Goal: Task Accomplishment & Management: Use online tool/utility

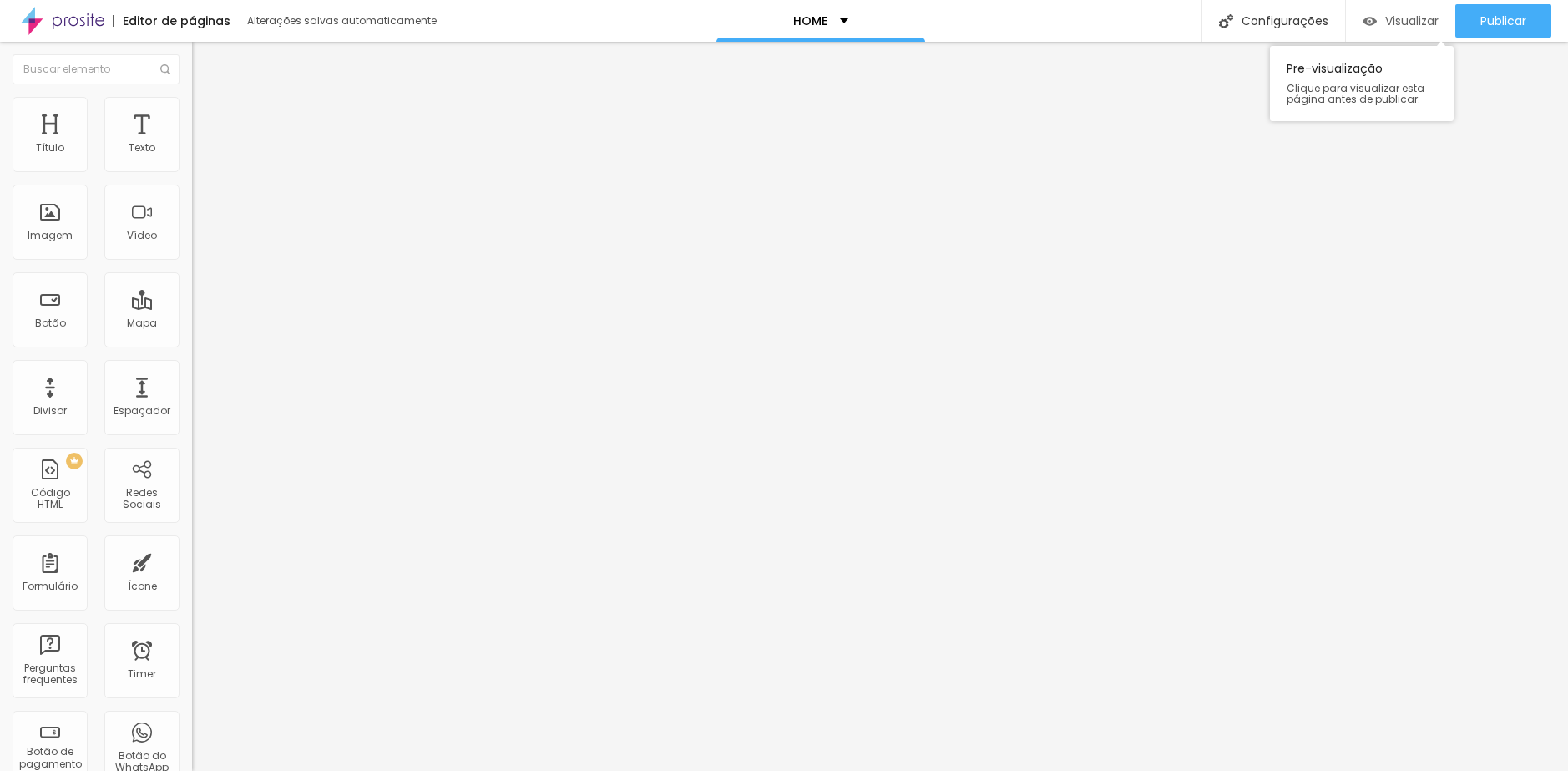
click at [1366, 24] on img "button" at bounding box center [1370, 21] width 14 height 14
click at [1425, 23] on span "Visualizar" at bounding box center [1412, 20] width 53 height 13
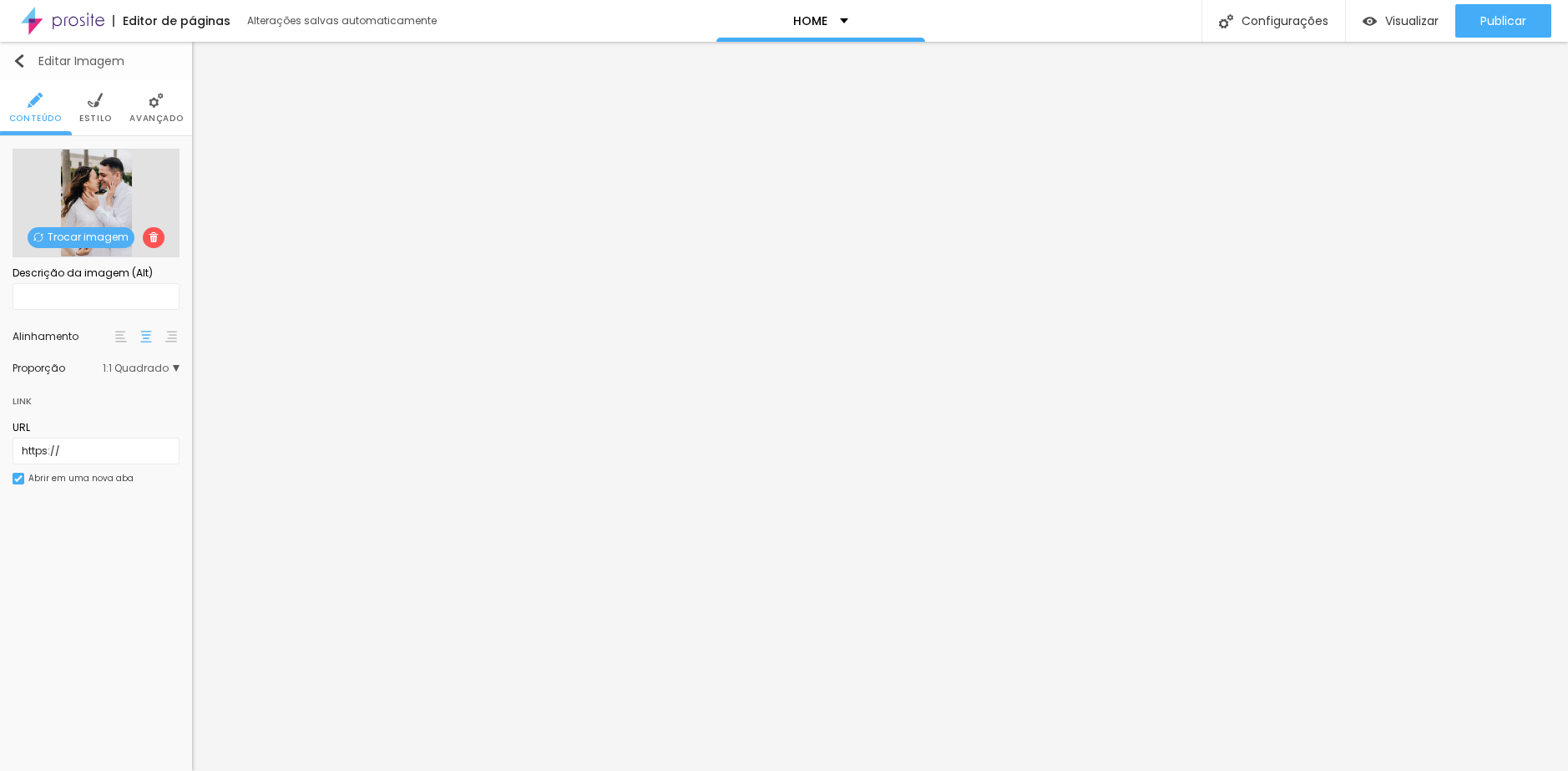
click at [25, 51] on button "Editar Imagem" at bounding box center [96, 60] width 192 height 38
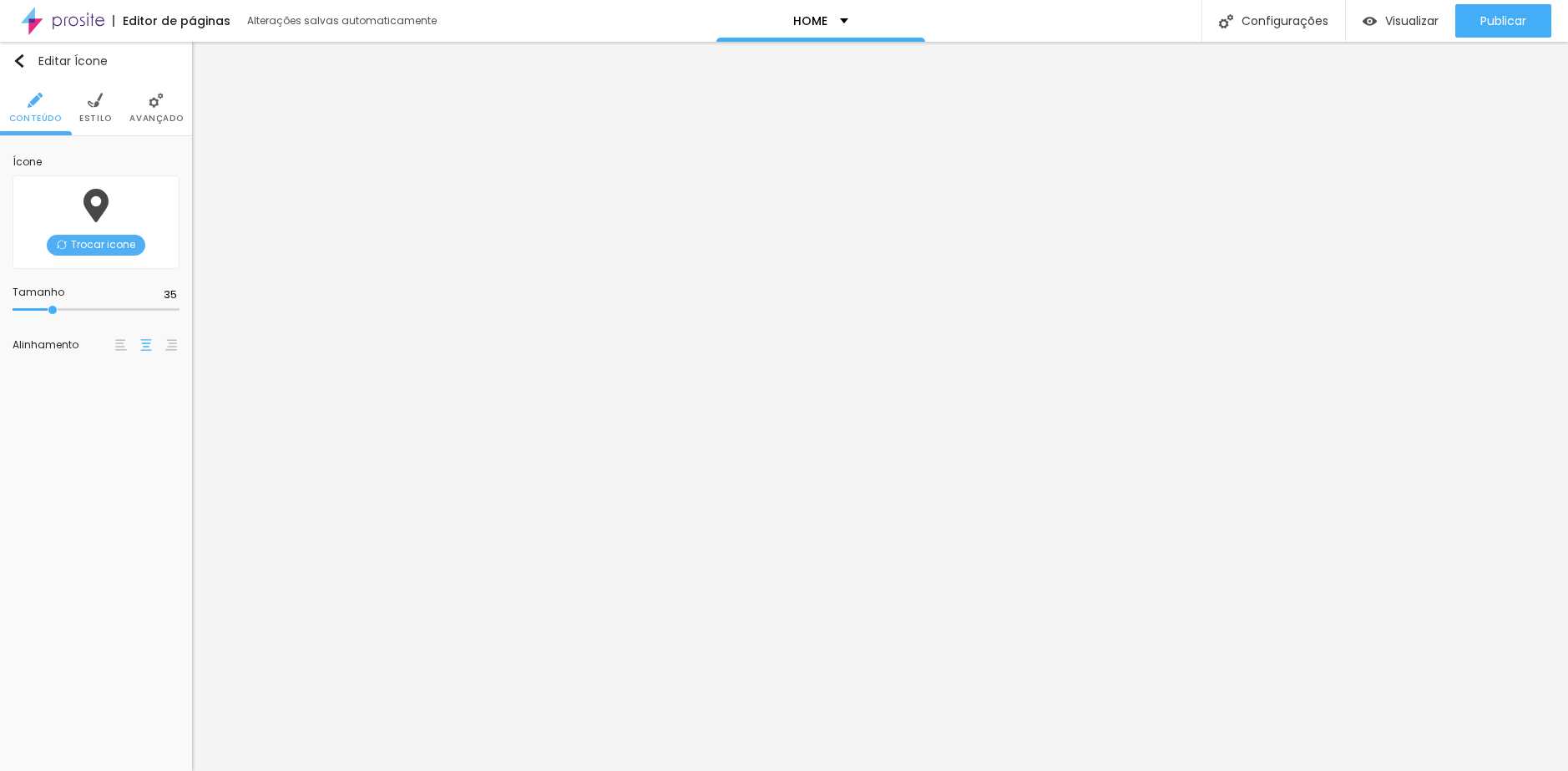
click at [98, 237] on span "Trocar icone" at bounding box center [96, 245] width 98 height 21
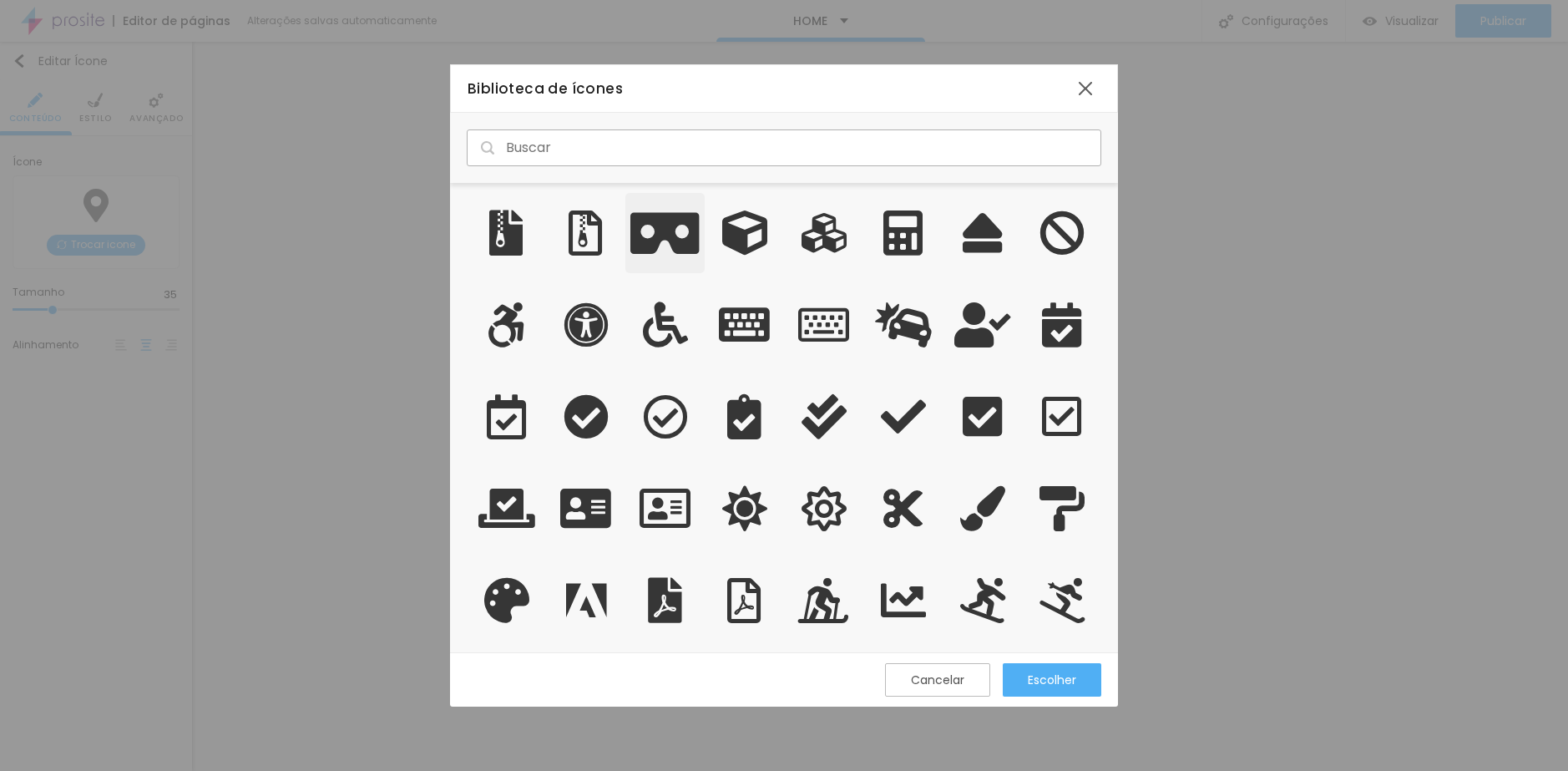
scroll to position [456, 656]
click at [652, 152] on input "text" at bounding box center [784, 147] width 634 height 36
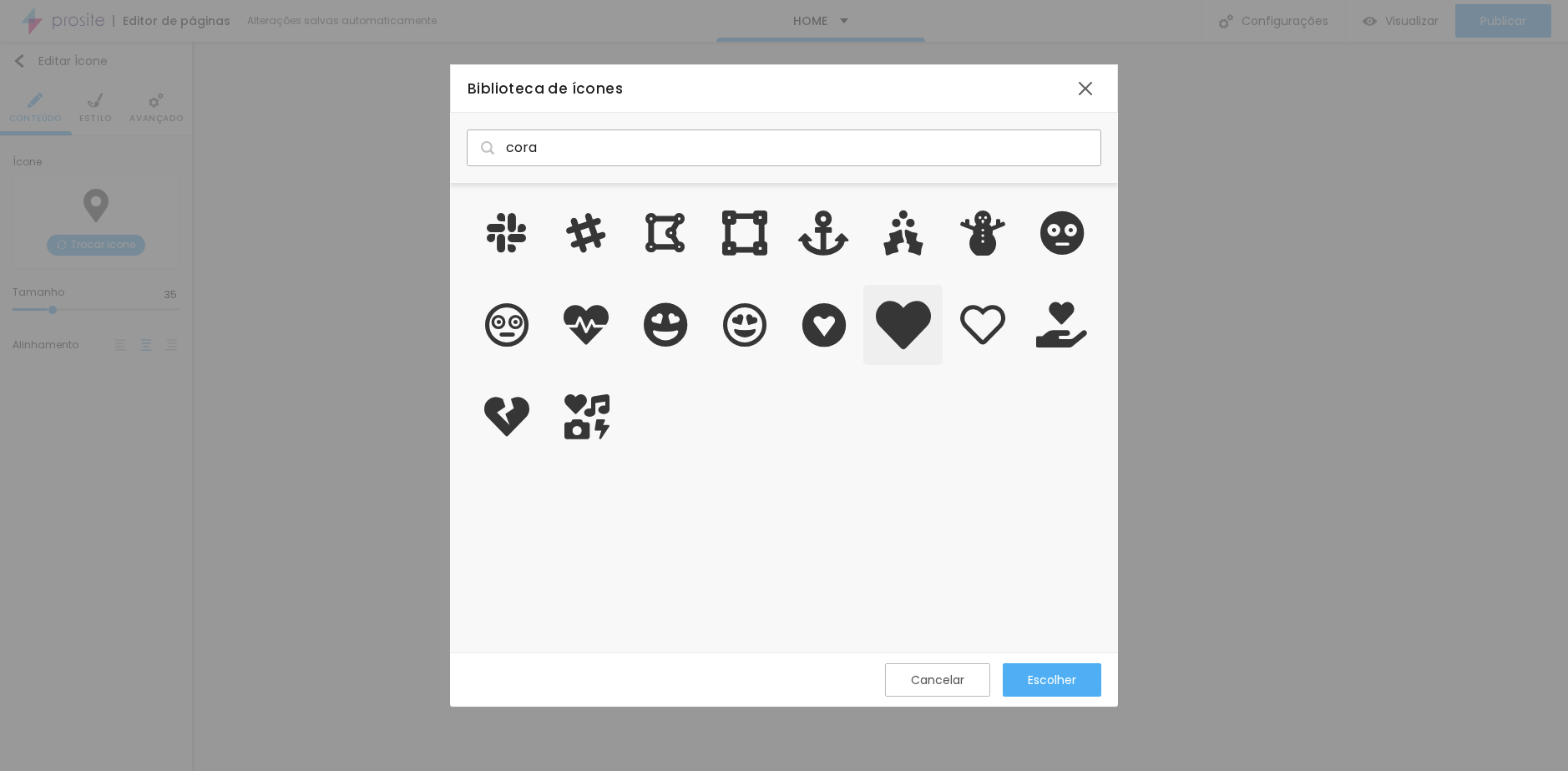
type input "cora"
click at [902, 320] on icon "grid" at bounding box center [903, 325] width 55 height 55
click at [1050, 690] on div "Escolher" at bounding box center [1052, 680] width 49 height 34
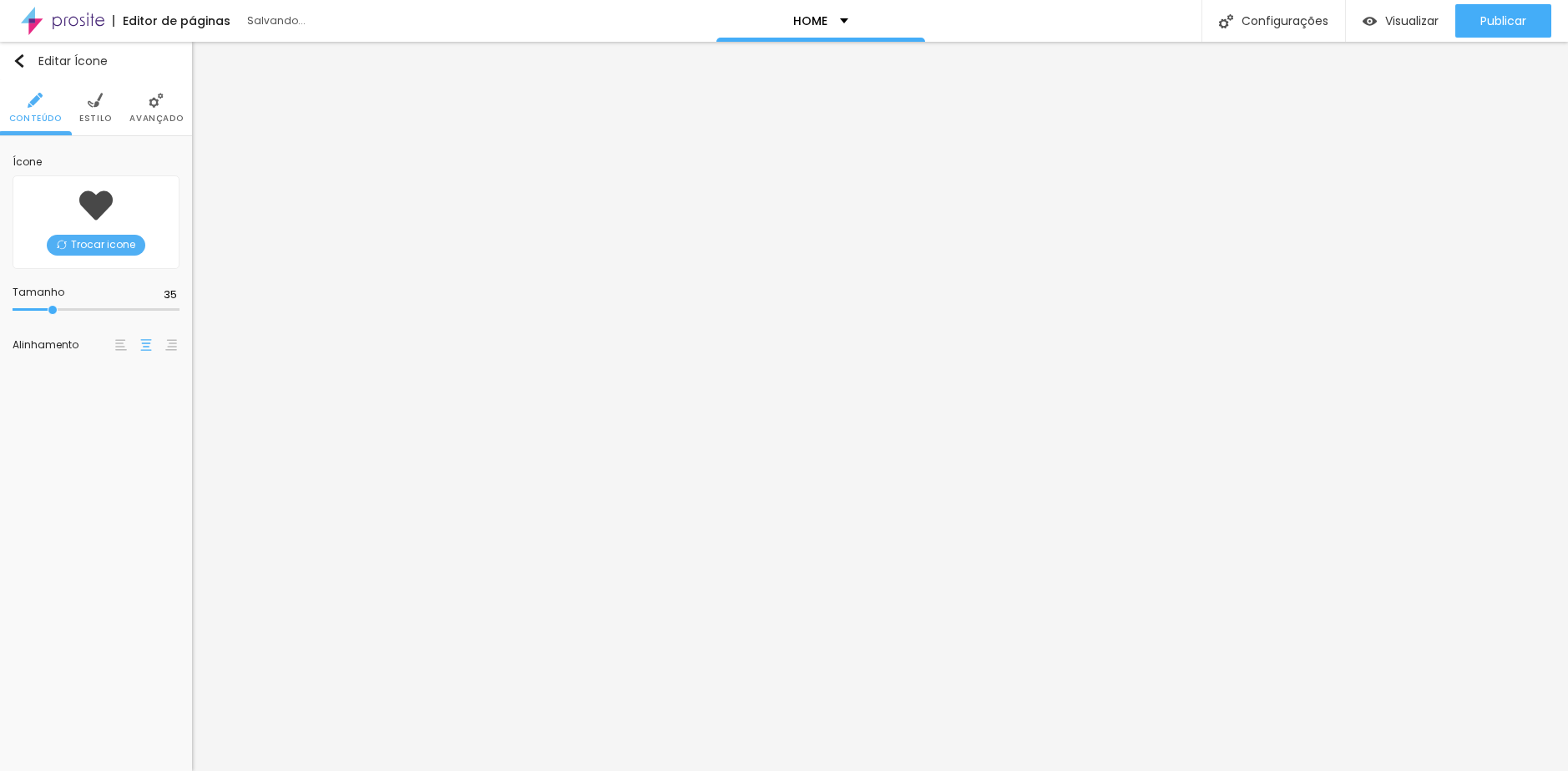
type input "36"
click at [14, 64] on img "button" at bounding box center [19, 60] width 13 height 13
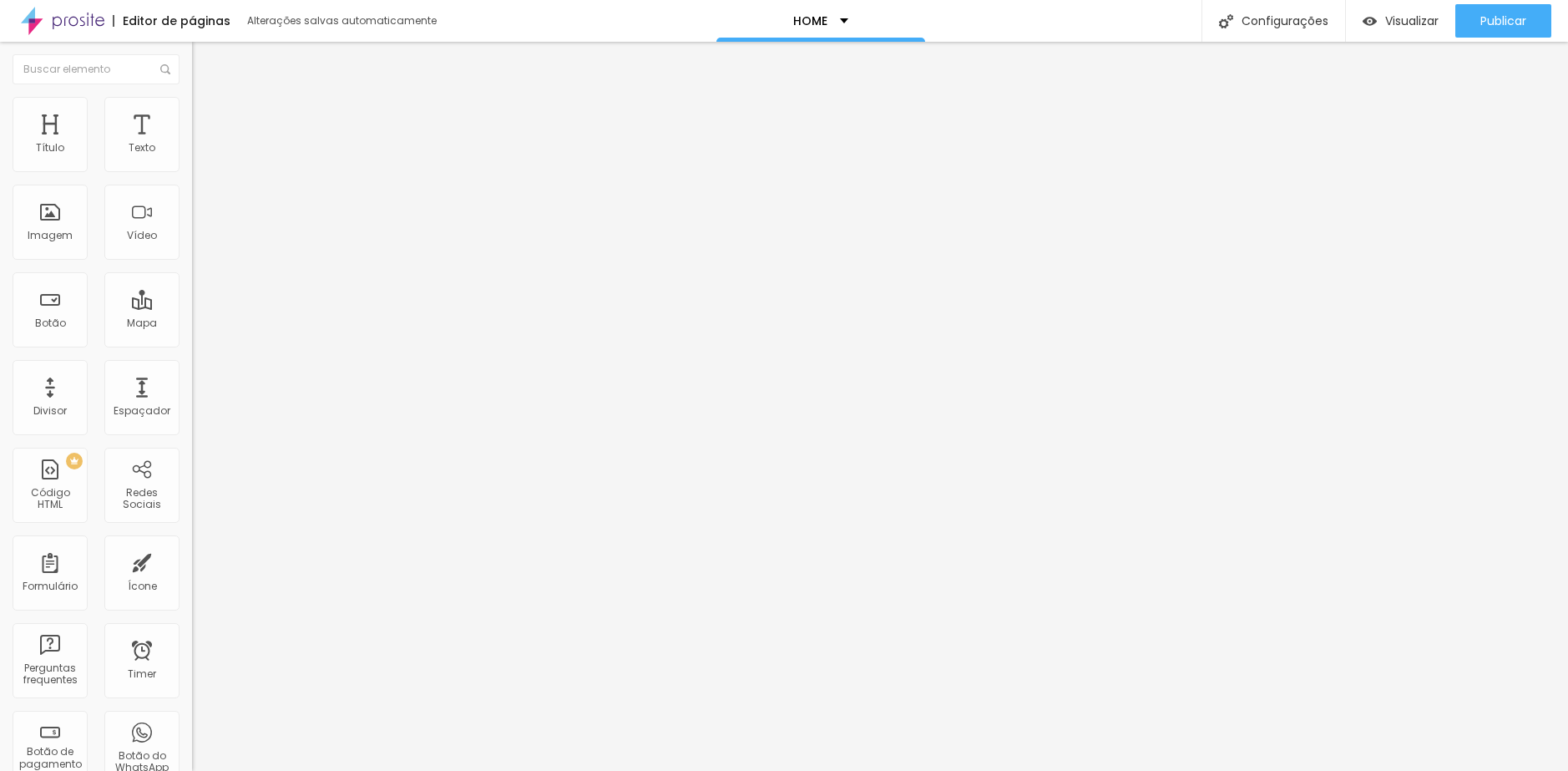
click at [48, 31] on img at bounding box center [63, 20] width 83 height 42
click at [207, 115] on span "Estilo" at bounding box center [219, 108] width 26 height 14
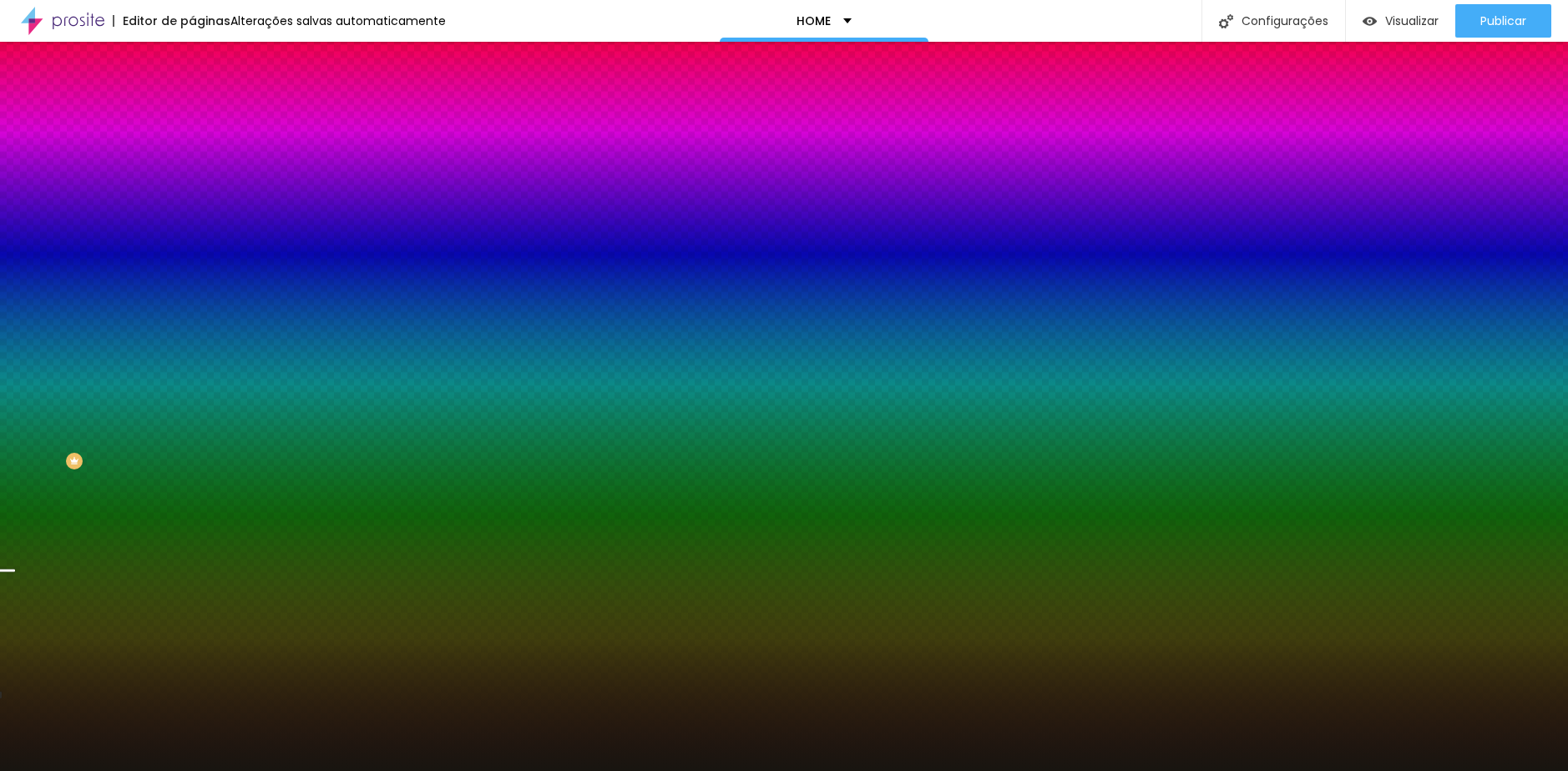
click at [192, 130] on li "Avançado" at bounding box center [288, 122] width 192 height 17
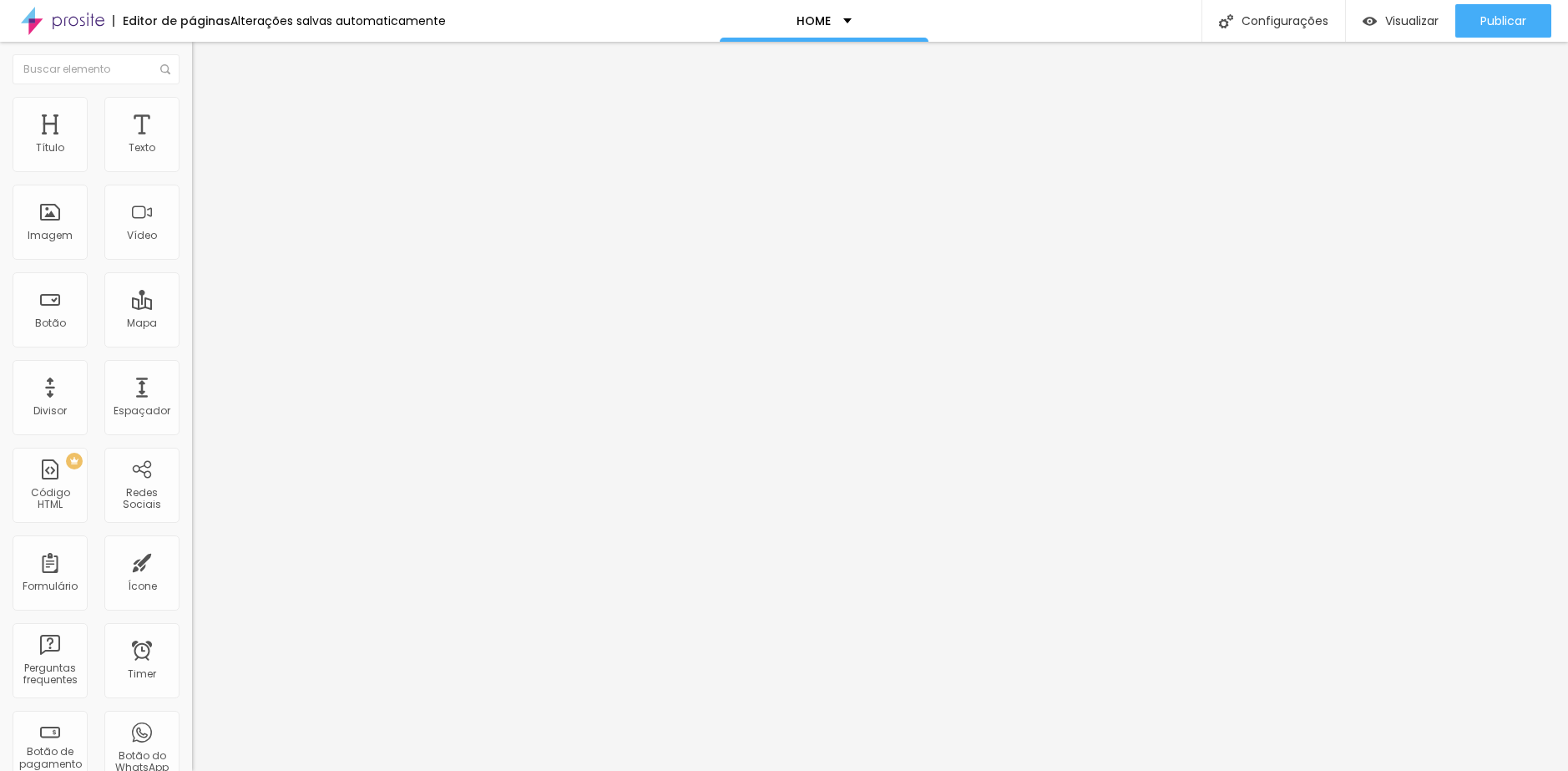
type input "271"
type input "276"
type input "281"
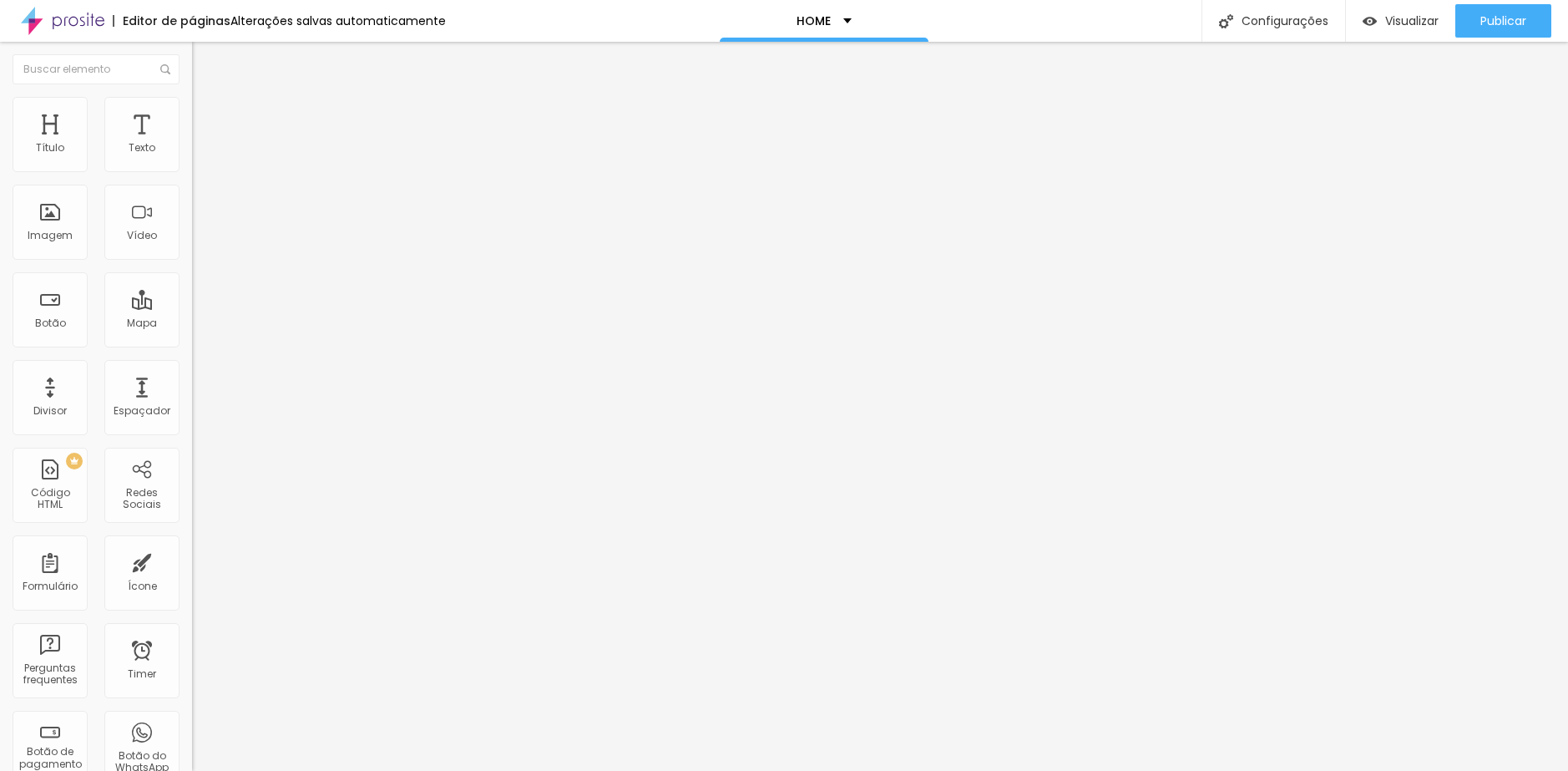
type input "281"
type input "287"
click at [192, 560] on input "range" at bounding box center [245, 566] width 107 height 13
drag, startPoint x: 137, startPoint y: 201, endPoint x: 161, endPoint y: 201, distance: 24.0
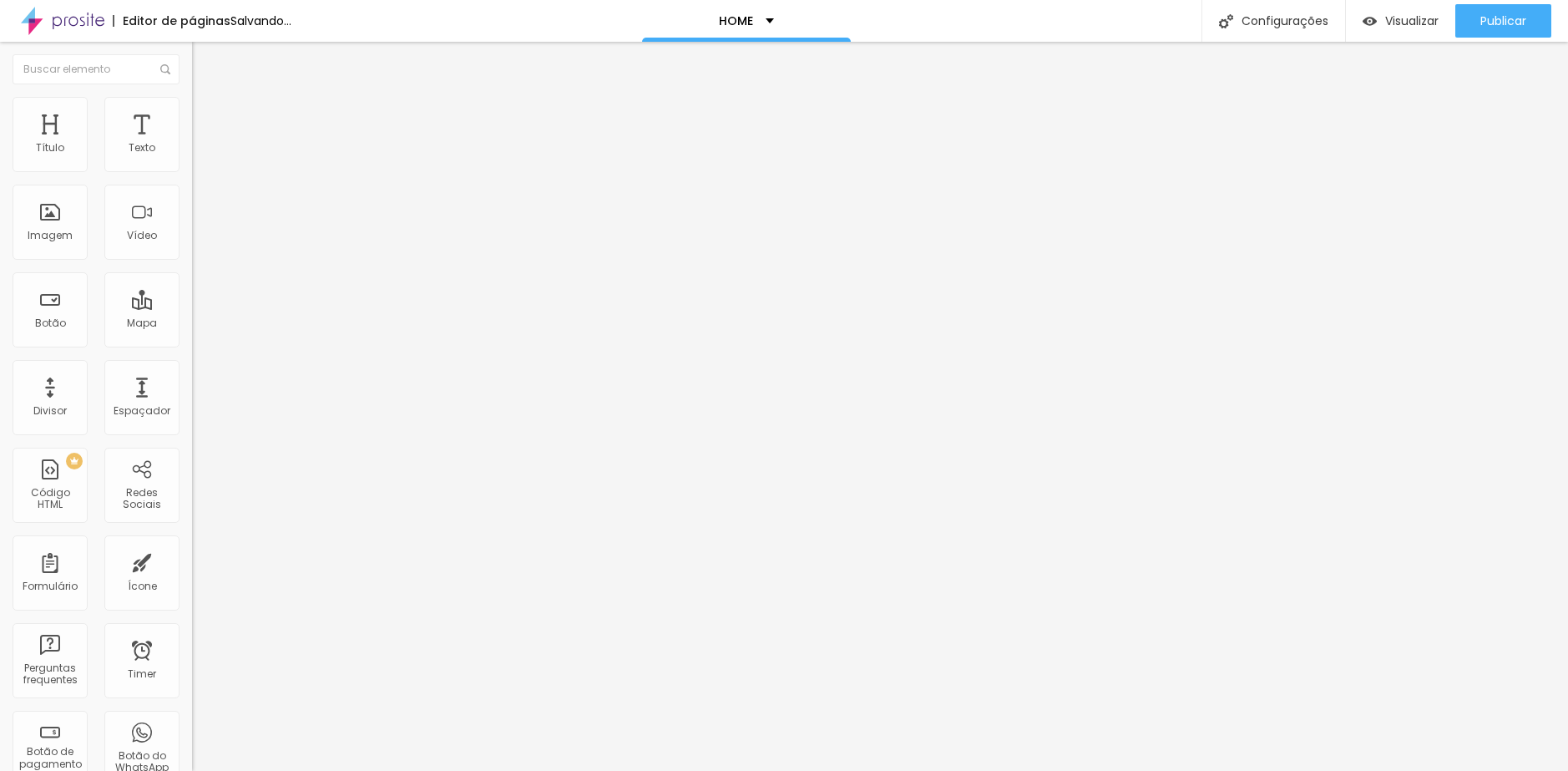
click at [192, 575] on div "287 px" at bounding box center [288, 584] width 192 height 18
click at [192, 575] on input "287" at bounding box center [227, 584] width 72 height 18
drag, startPoint x: 133, startPoint y: 199, endPoint x: 160, endPoint y: 199, distance: 27.0
click at [192, 575] on div "287 px" at bounding box center [288, 584] width 192 height 18
type input "3"
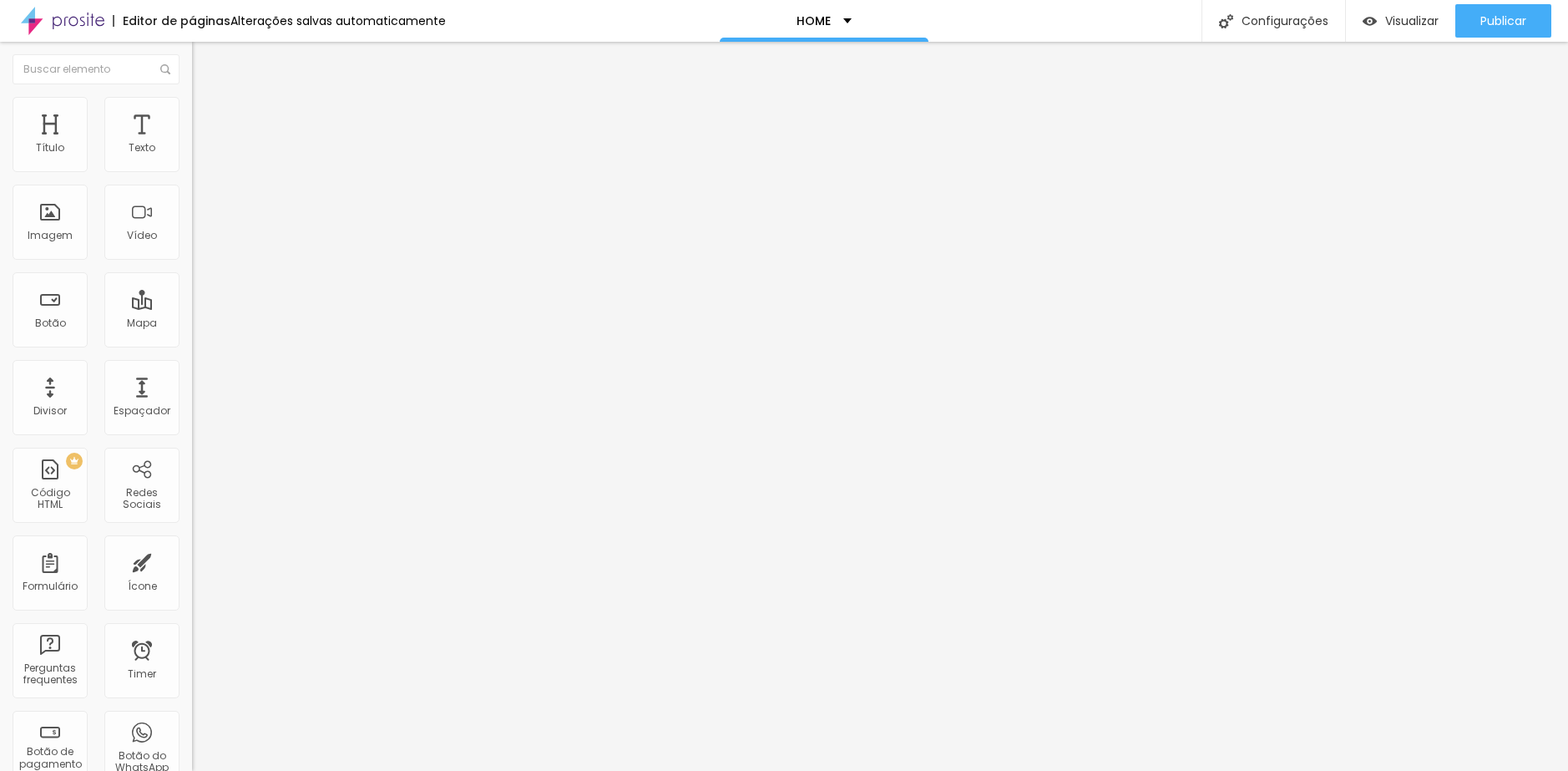
type input "3"
type input "30"
type input "300"
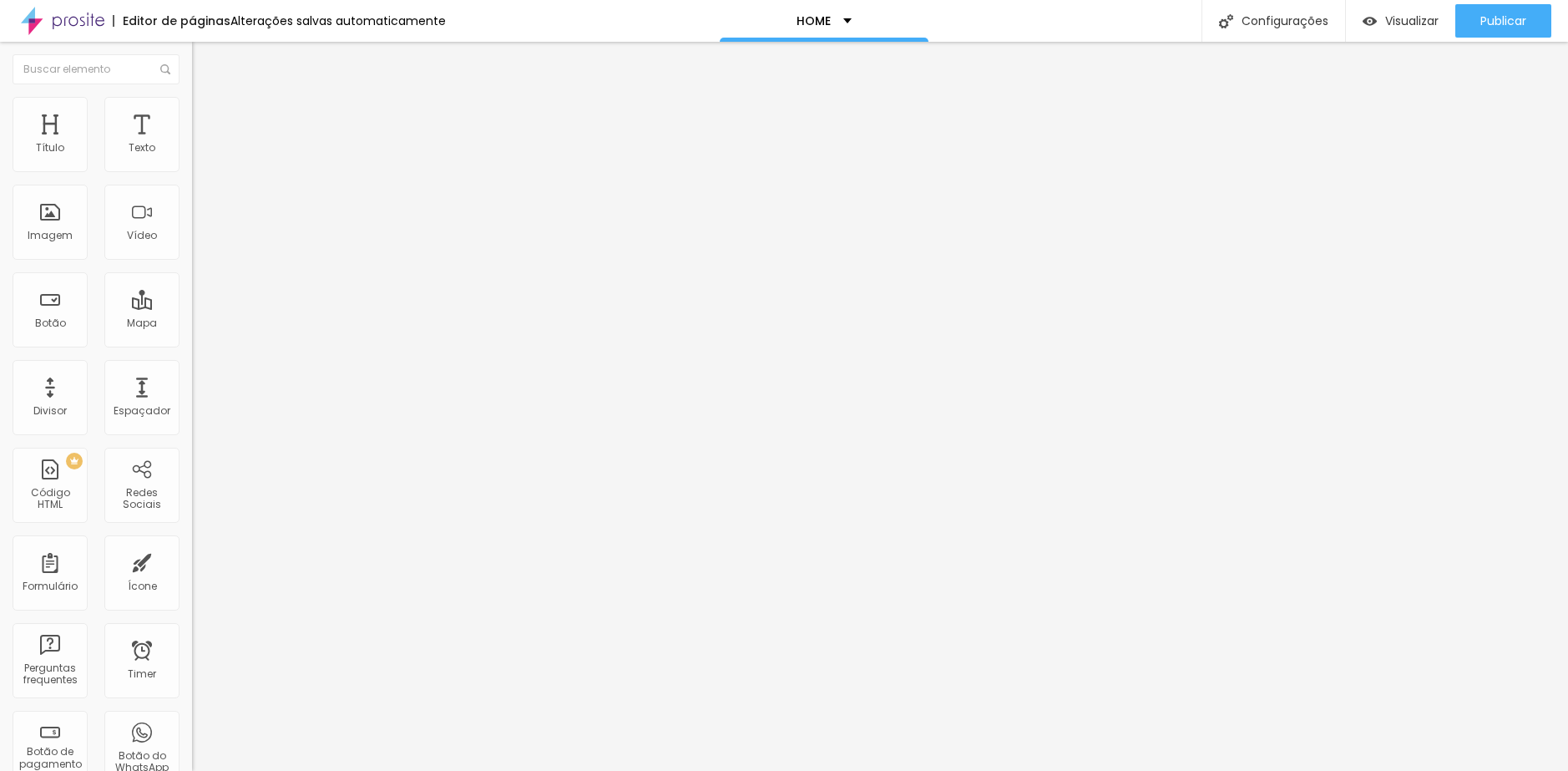
click at [192, 339] on input "0" at bounding box center [223, 348] width 63 height 18
click at [192, 147] on div "0 Espaçamento entre colunas 300 px Espaçamento vertical ID Html Classes Html Vi…" at bounding box center [288, 481] width 192 height 702
click at [1406, 14] on span "Visualizar" at bounding box center [1412, 20] width 53 height 13
type input "324"
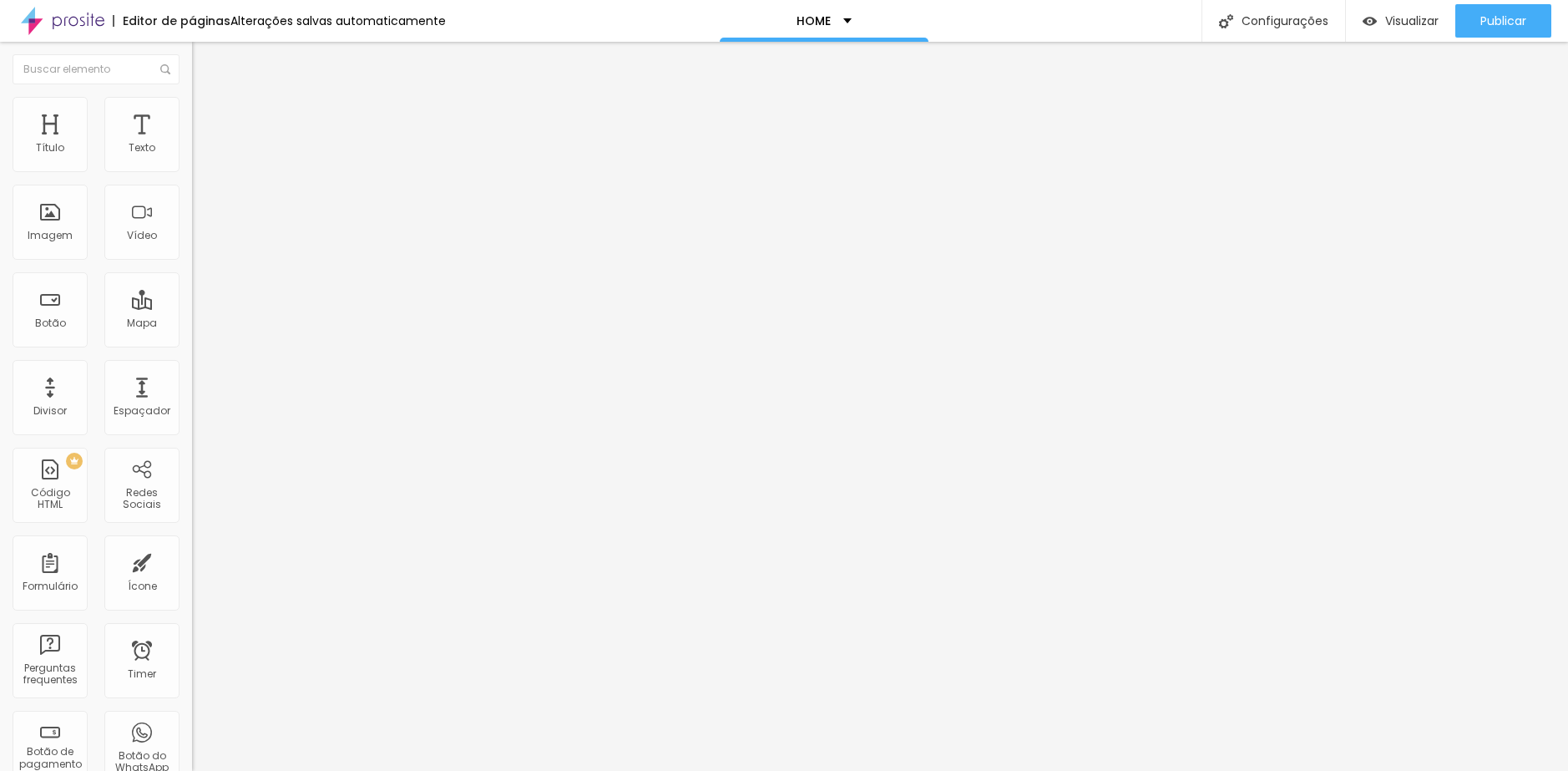
type input "329"
type input "334"
type input "339"
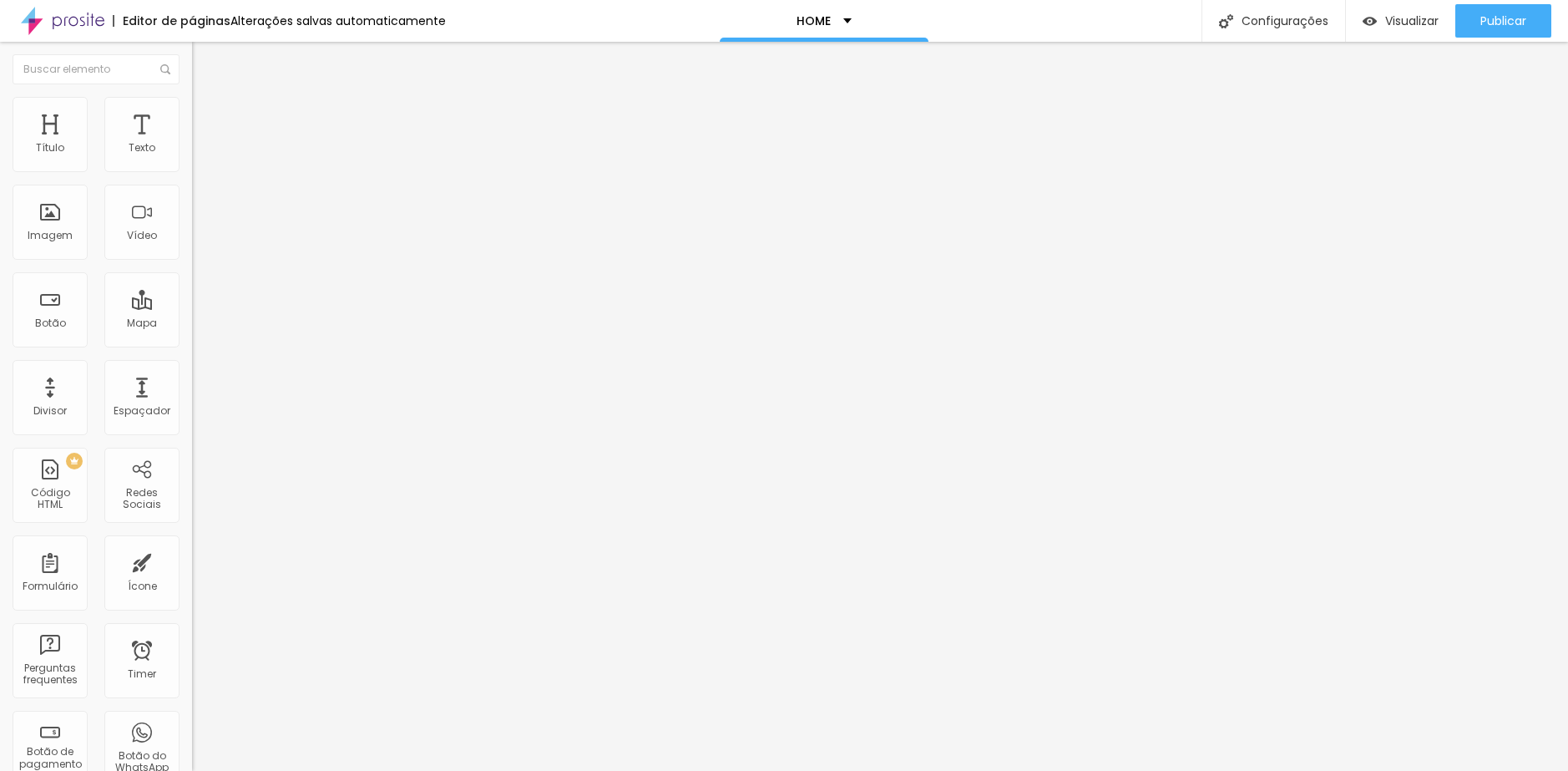
type input "339"
type input "345"
type input "350"
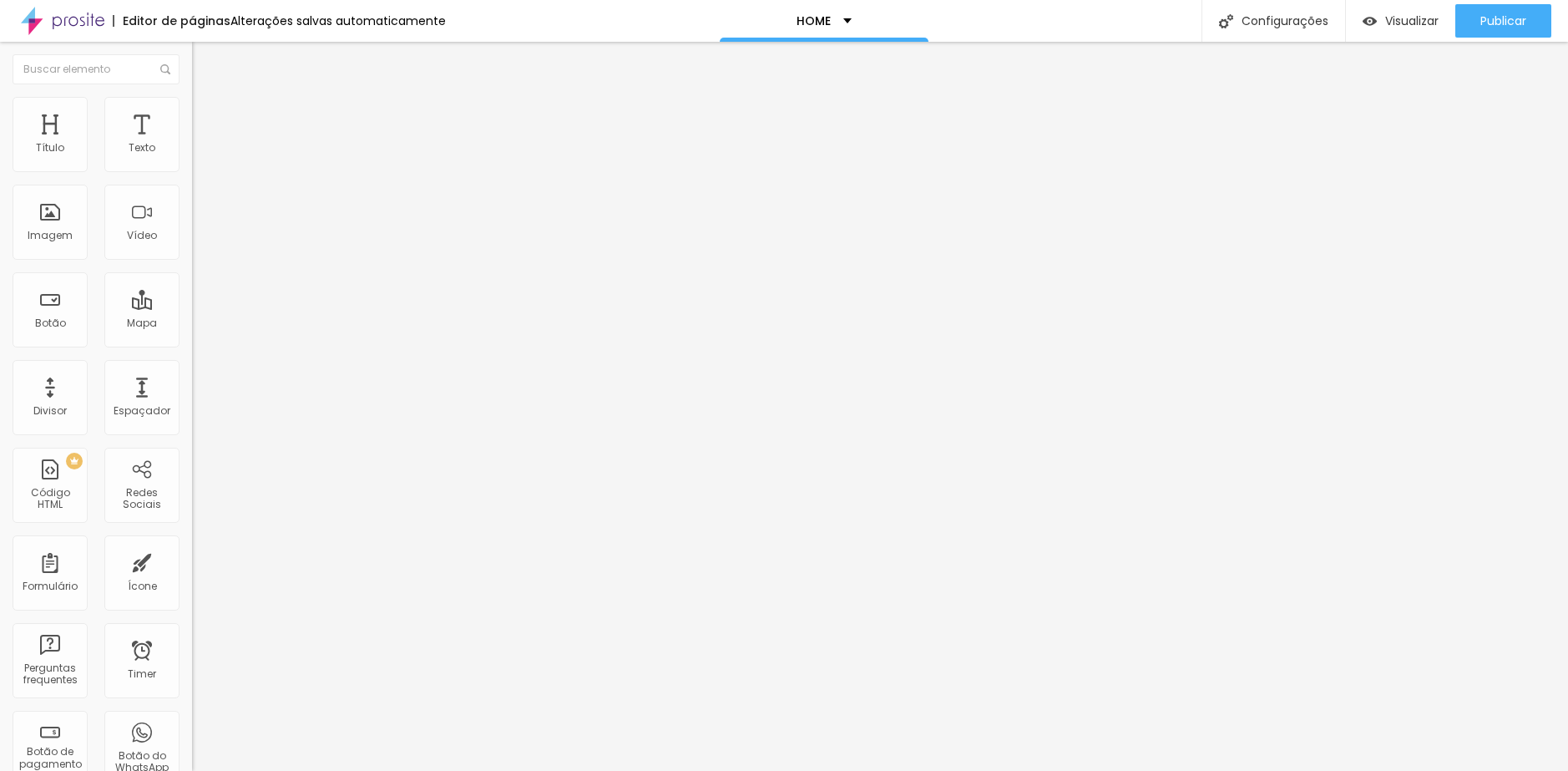
type input "355"
type input "360"
type input "366"
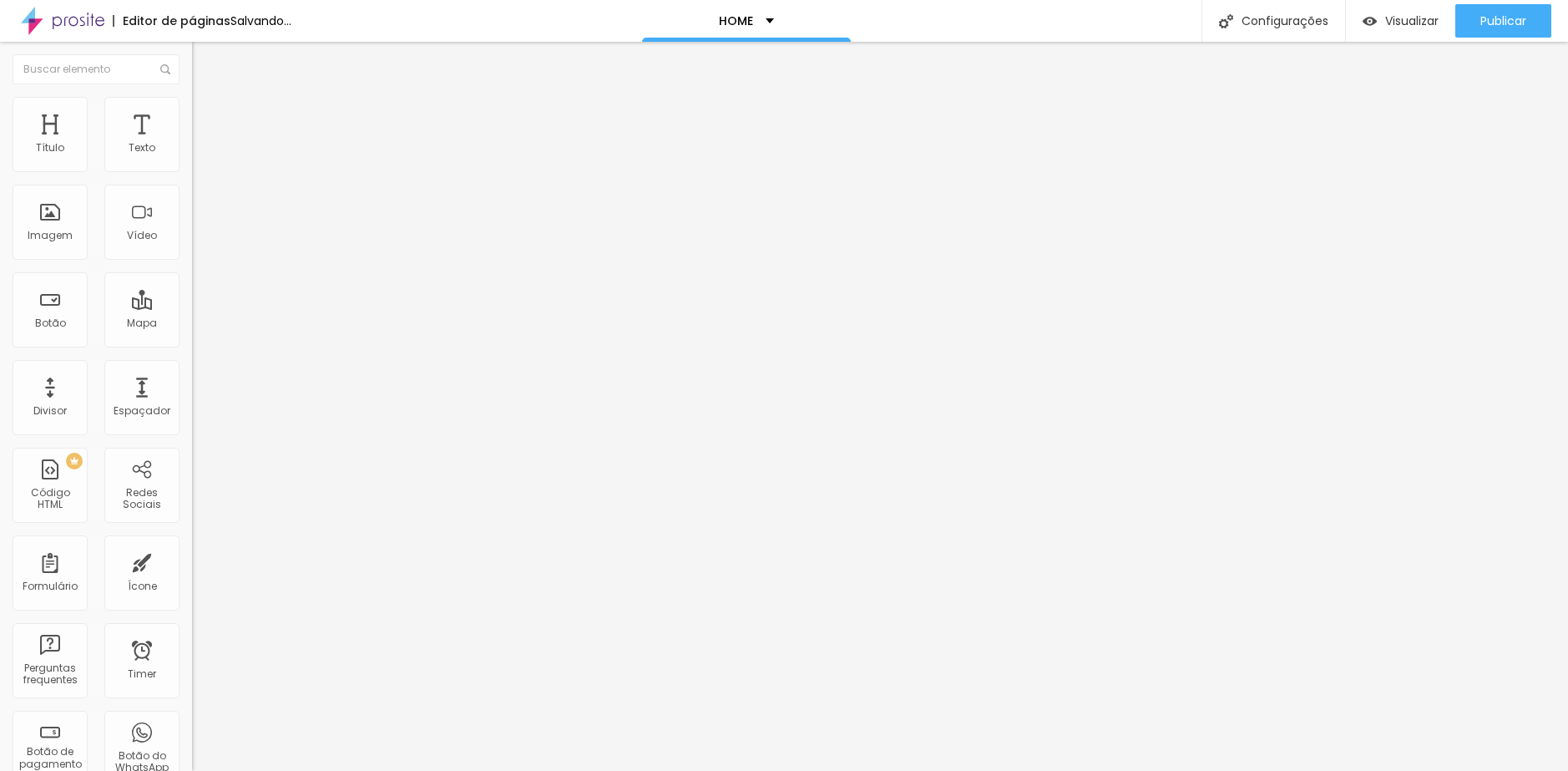
type input "366"
type input "371"
type input "376"
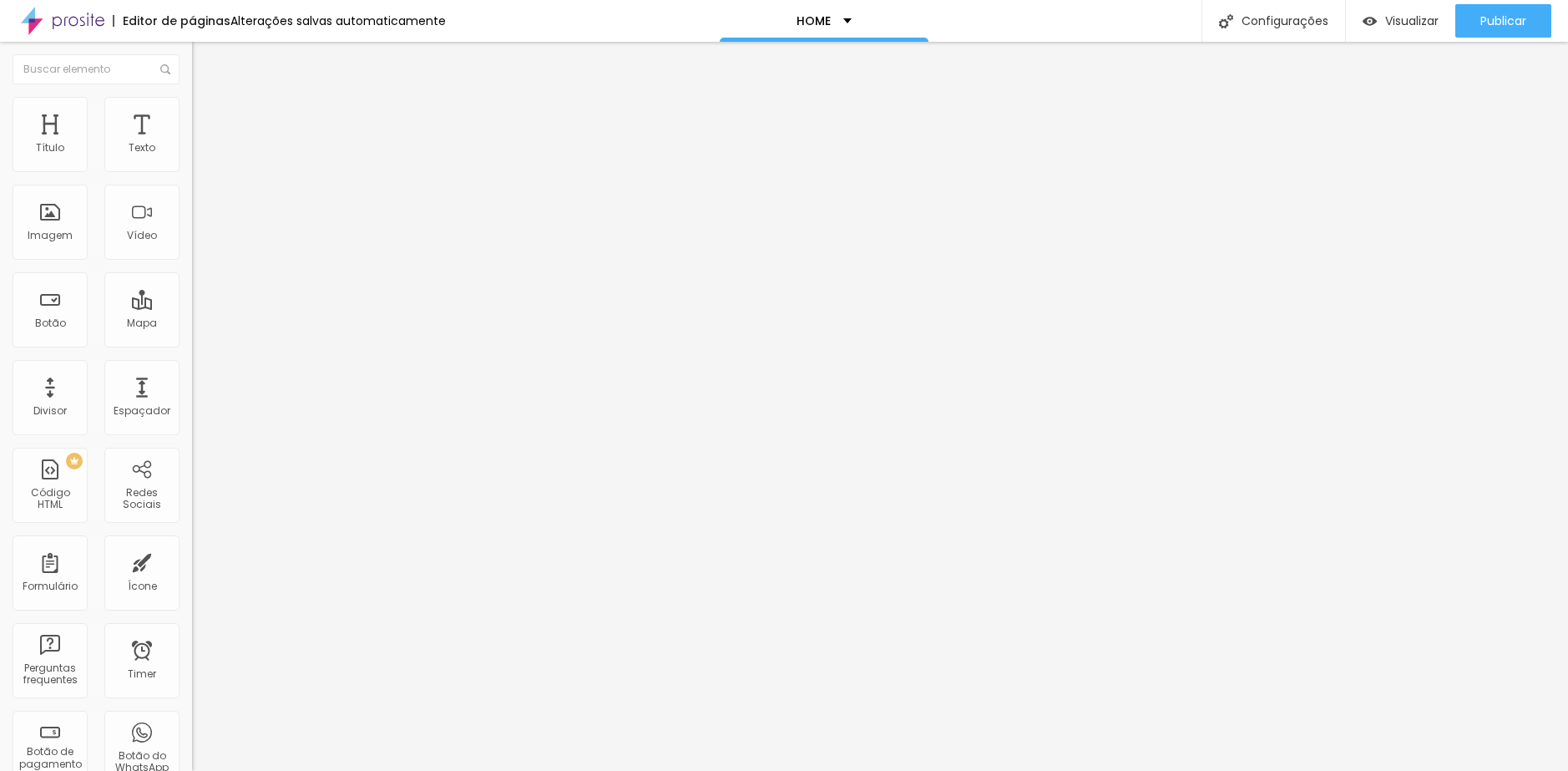
type input "382"
type input "387"
type input "392"
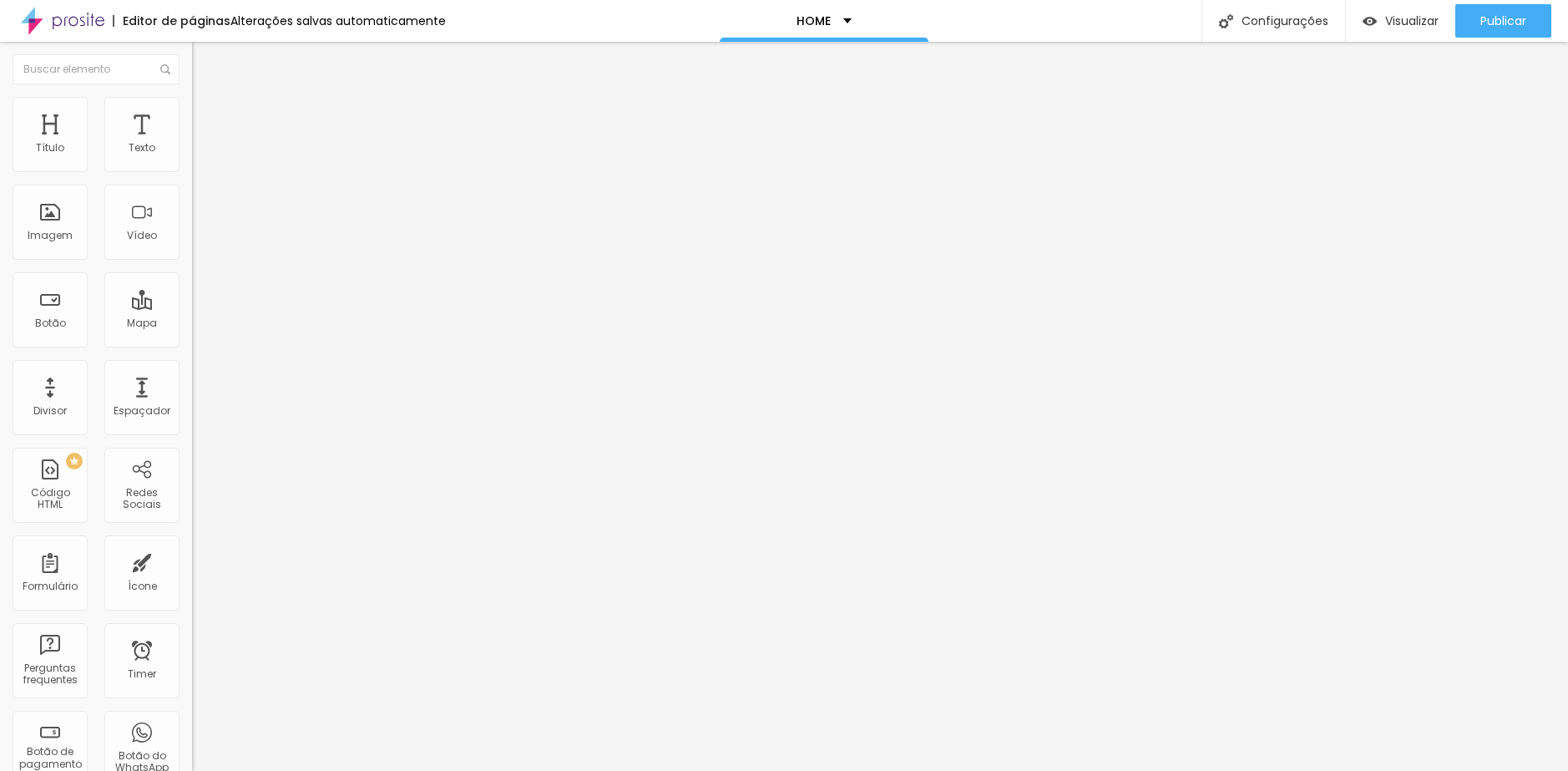
type input "392"
drag, startPoint x: 88, startPoint y: 194, endPoint x: 99, endPoint y: 194, distance: 11.0
click at [192, 560] on input "range" at bounding box center [245, 566] width 107 height 13
drag, startPoint x: 131, startPoint y: 197, endPoint x: 162, endPoint y: 201, distance: 31.3
click at [192, 575] on div "392 px" at bounding box center [288, 584] width 192 height 18
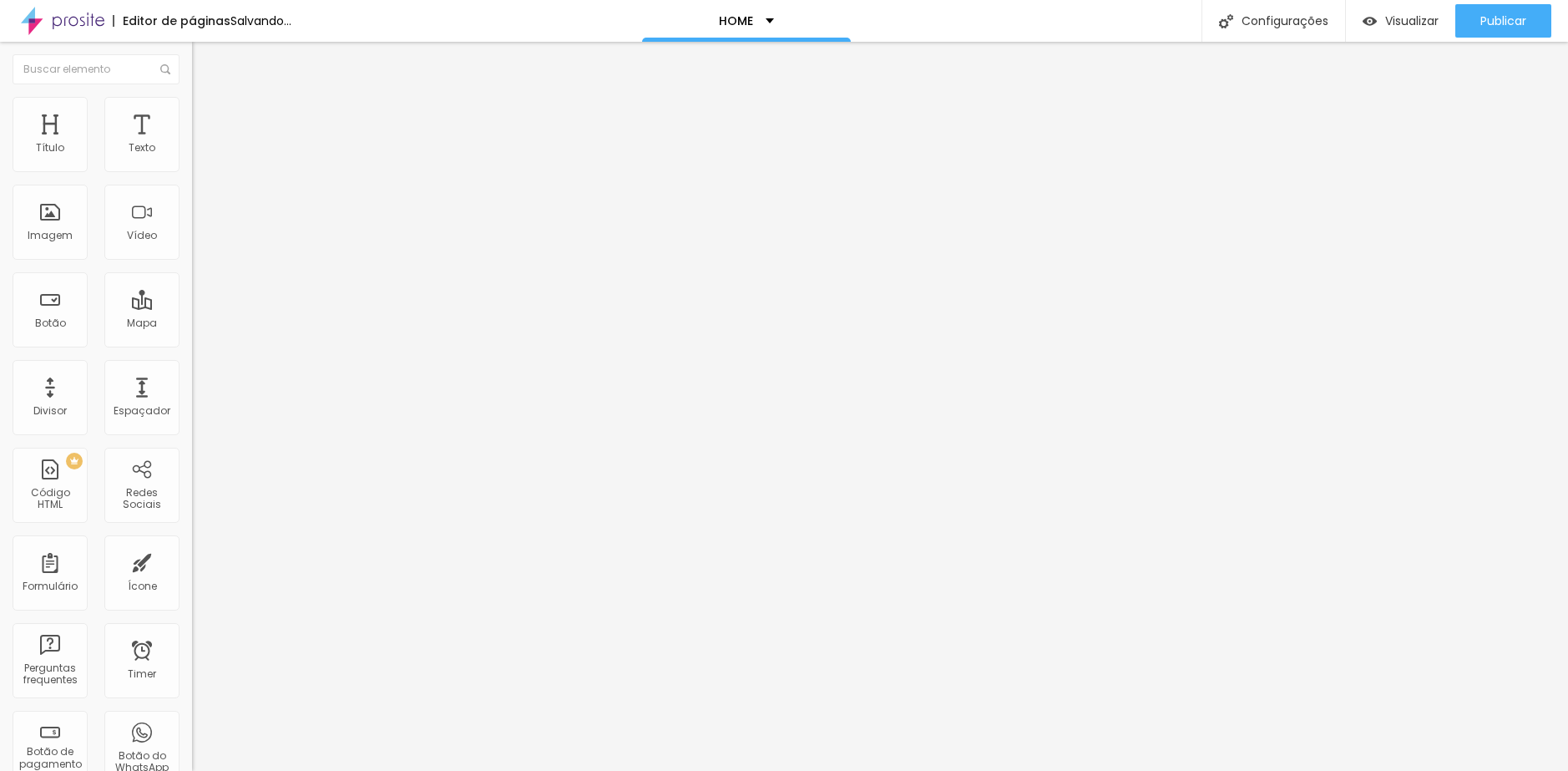
type input "3"
type input "38"
type input "380"
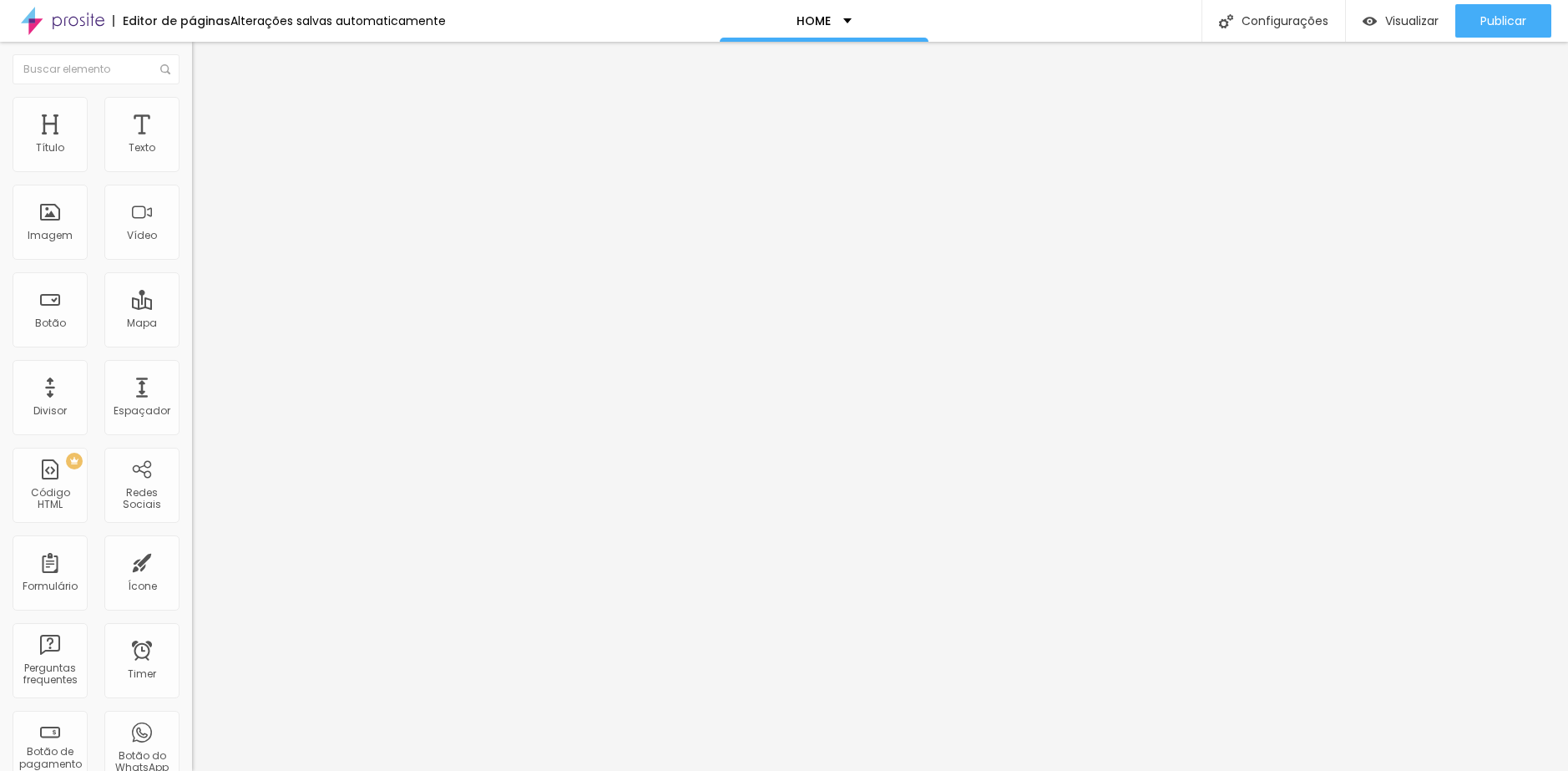
type input "380"
click at [1385, 24] on span "Visualizar" at bounding box center [1412, 20] width 53 height 13
click at [207, 115] on span "Estilo" at bounding box center [219, 108] width 26 height 14
click at [207, 118] on span "Avançado" at bounding box center [234, 125] width 55 height 14
click at [192, 107] on li "Estilo" at bounding box center [288, 105] width 192 height 17
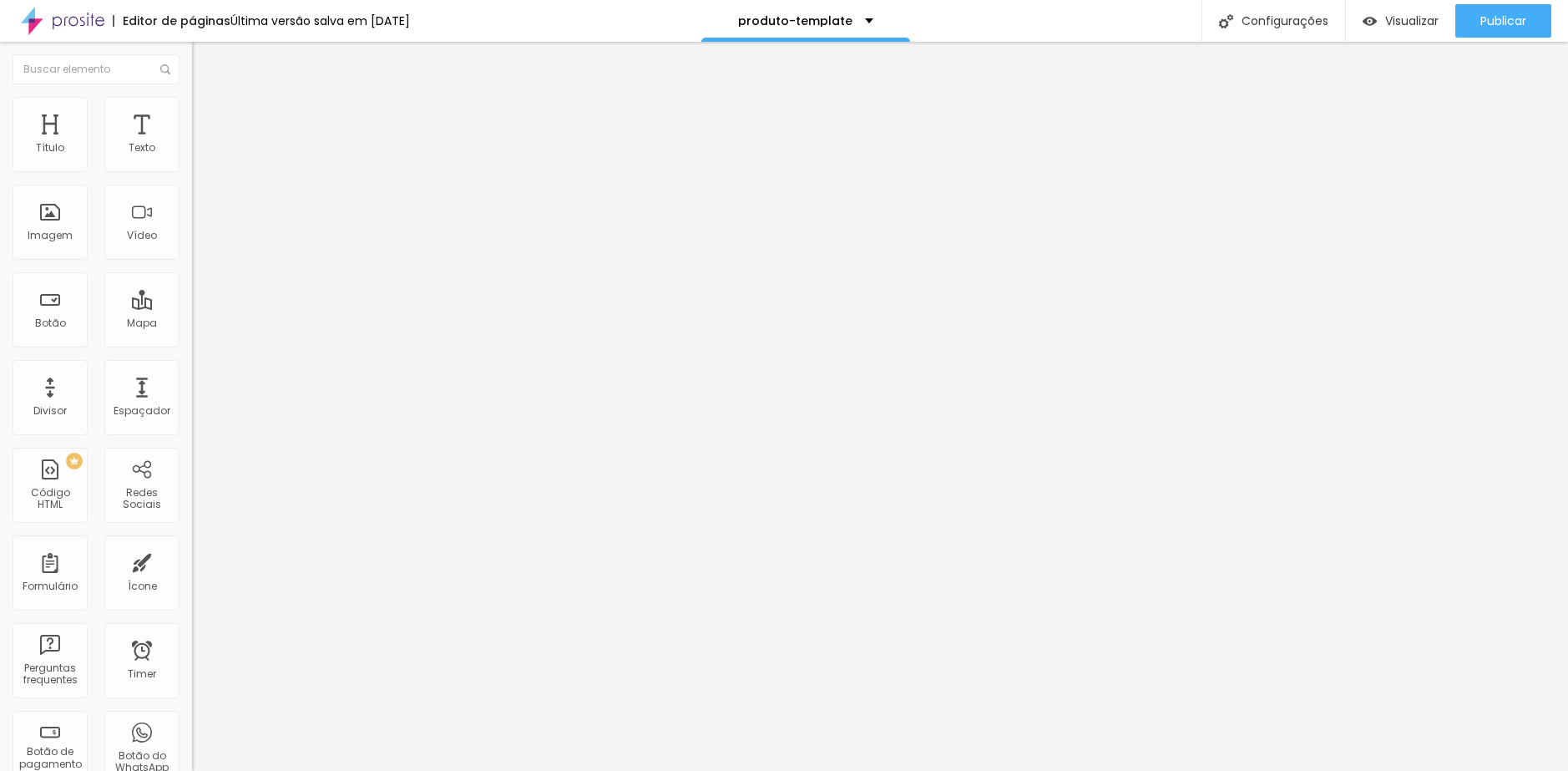
click at [192, 95] on img at bounding box center [199, 87] width 15 height 15
click at [192, 70] on button "Editar Imagem" at bounding box center [288, 60] width 192 height 38
